Goal: Information Seeking & Learning: Understand process/instructions

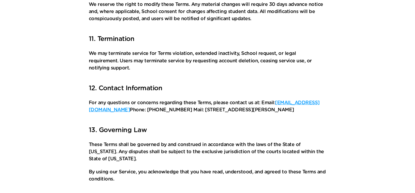
scroll to position [707, 0]
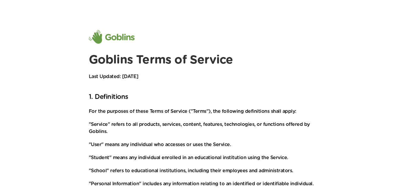
scroll to position [706, 0]
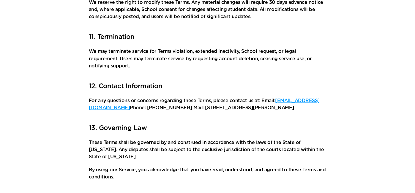
scroll to position [705, 0]
